Goal: Task Accomplishment & Management: Manage account settings

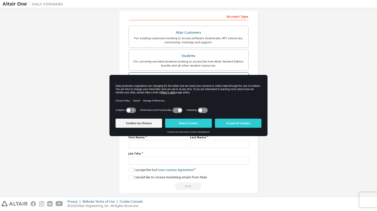
scroll to position [84, 0]
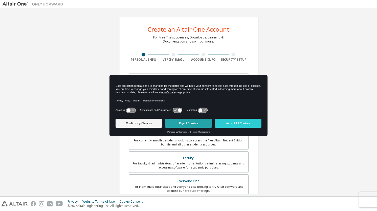
click at [198, 121] on button "Reject Cookies" at bounding box center [188, 123] width 47 height 9
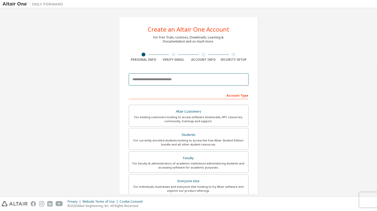
click at [177, 78] on input "email" at bounding box center [189, 79] width 120 height 12
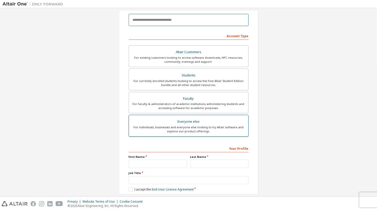
scroll to position [84, 0]
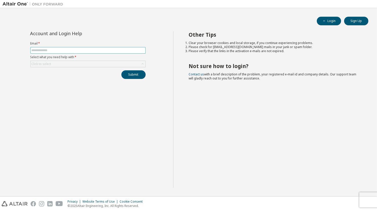
click at [103, 50] on input "text" at bounding box center [88, 50] width 113 height 4
click at [97, 48] on input "text" at bounding box center [88, 50] width 113 height 4
type input "**********"
click at [84, 62] on div "Click to select" at bounding box center [88, 64] width 115 height 6
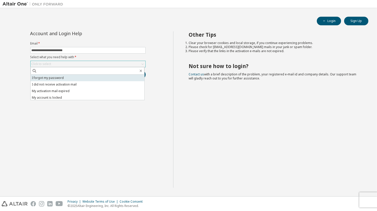
click at [72, 78] on li "I forgot my password" at bounding box center [88, 78] width 114 height 7
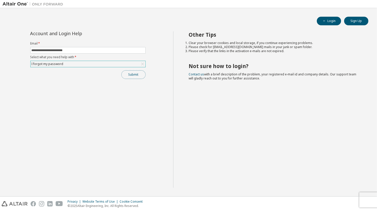
click at [128, 73] on button "Submit" at bounding box center [133, 74] width 24 height 9
click at [338, 21] on button "Login" at bounding box center [329, 21] width 24 height 9
